Goal: Task Accomplishment & Management: Complete application form

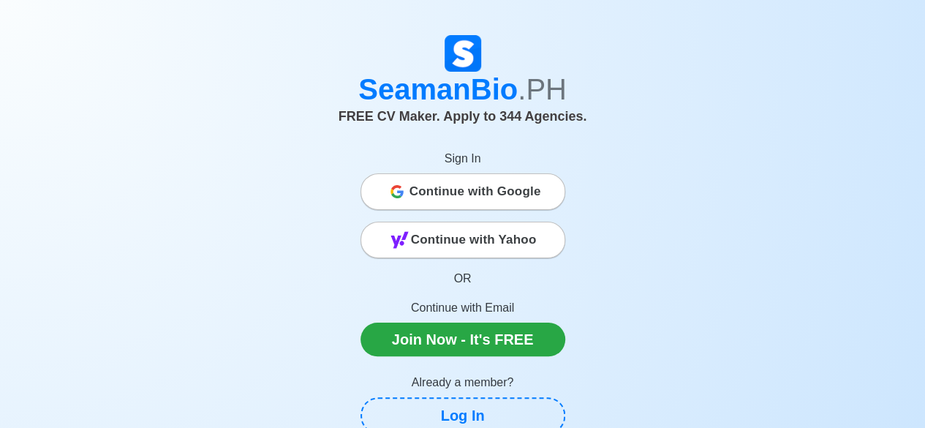
click at [523, 188] on span "Continue with Google" at bounding box center [475, 191] width 132 height 29
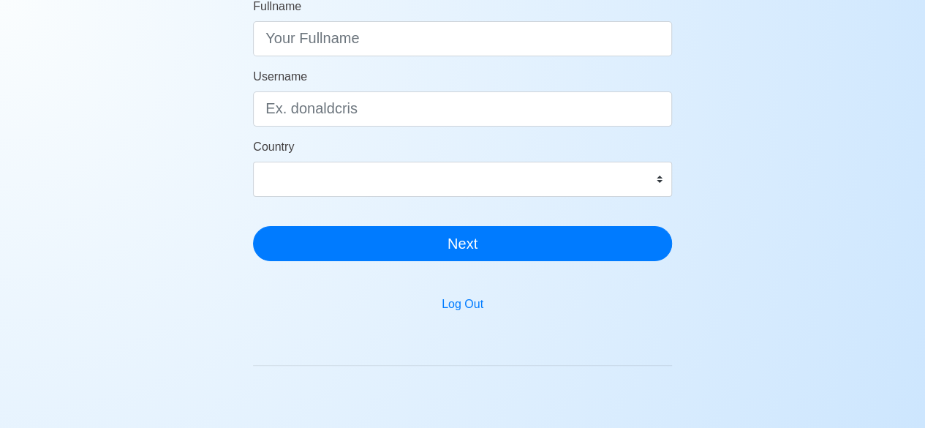
scroll to position [428, 0]
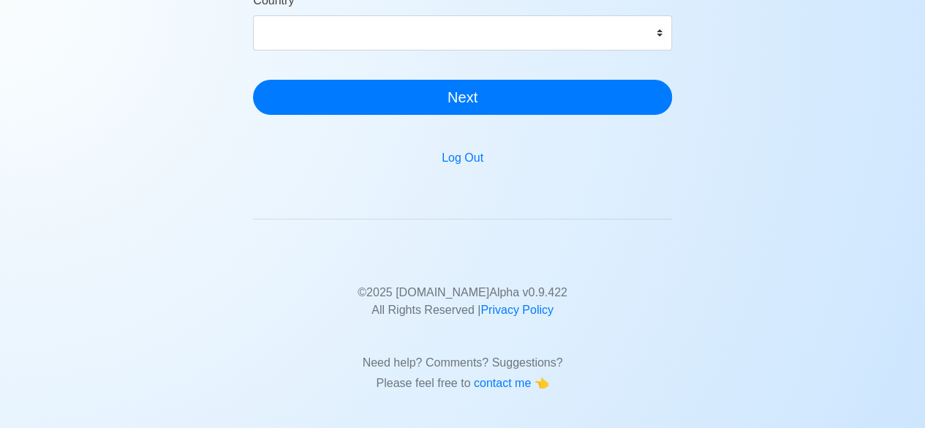
click at [769, 129] on div "SeamanBio .PH 🌊 Welcome Aboard! Let’s Get You Hired. Position or Rank Fullname …" at bounding box center [462, 9] width 925 height 771
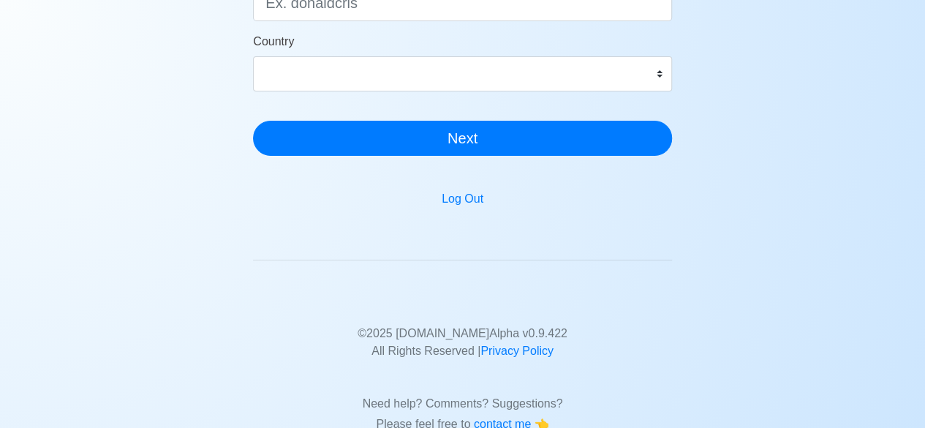
scroll to position [355, 0]
